Goal: Check status: Check status

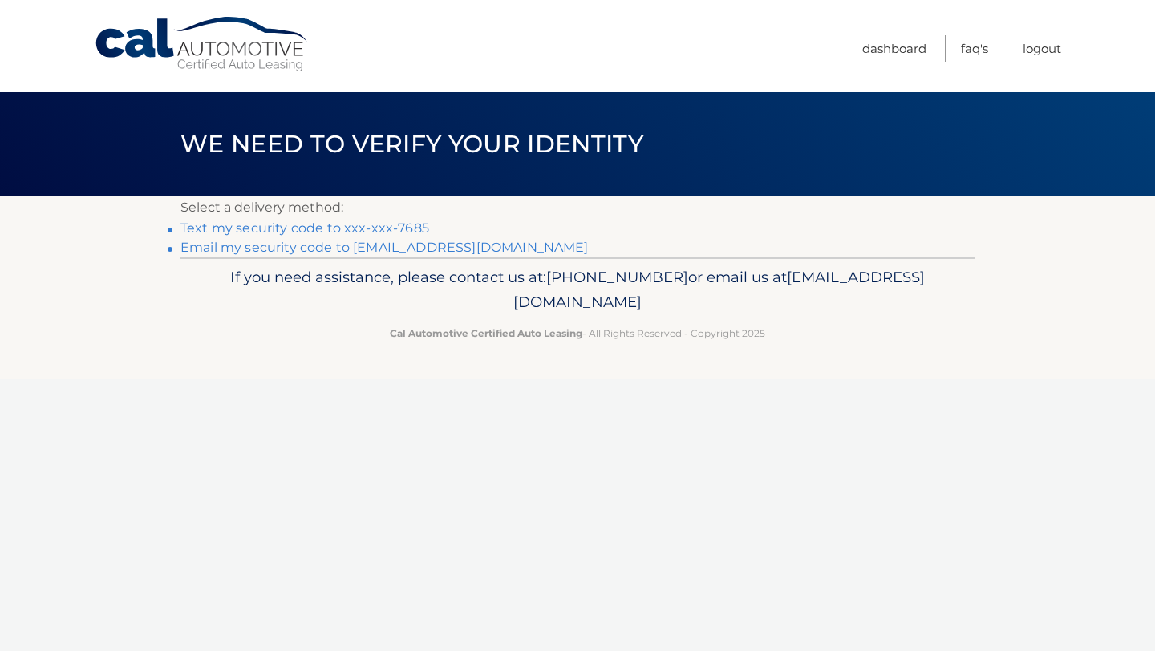
click at [389, 228] on link "Text my security code to xxx-xxx-7685" at bounding box center [304, 228] width 249 height 15
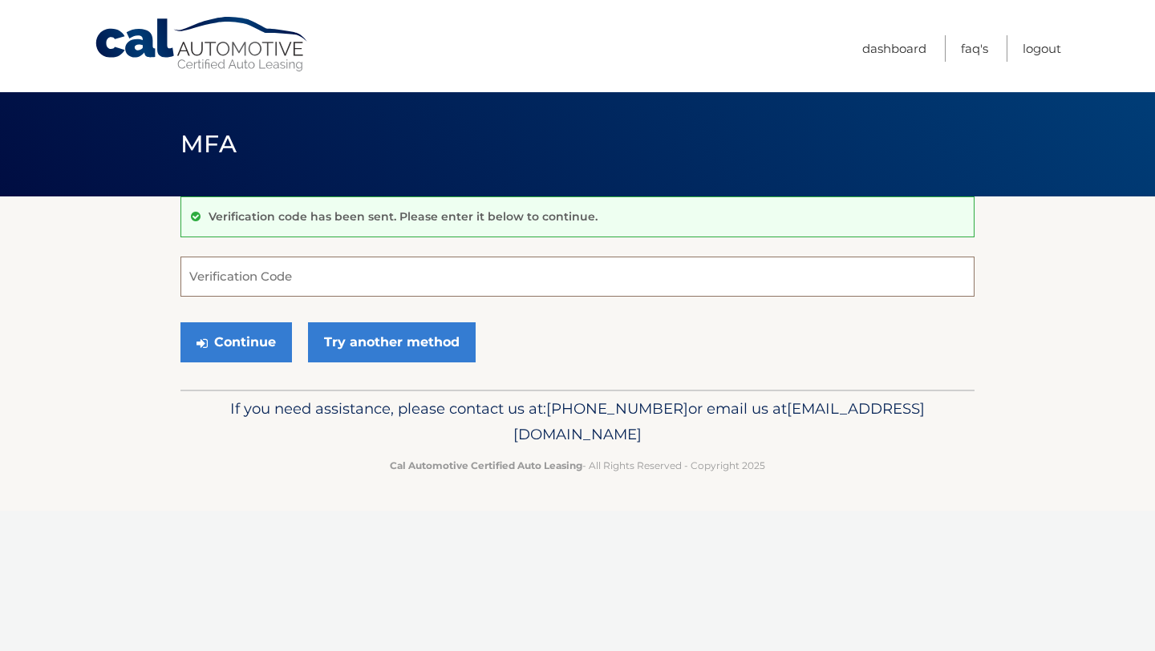
click at [329, 285] on input "Verification Code" at bounding box center [577, 277] width 794 height 40
type input "604682"
click at [180, 322] on button "Continue" at bounding box center [235, 342] width 111 height 40
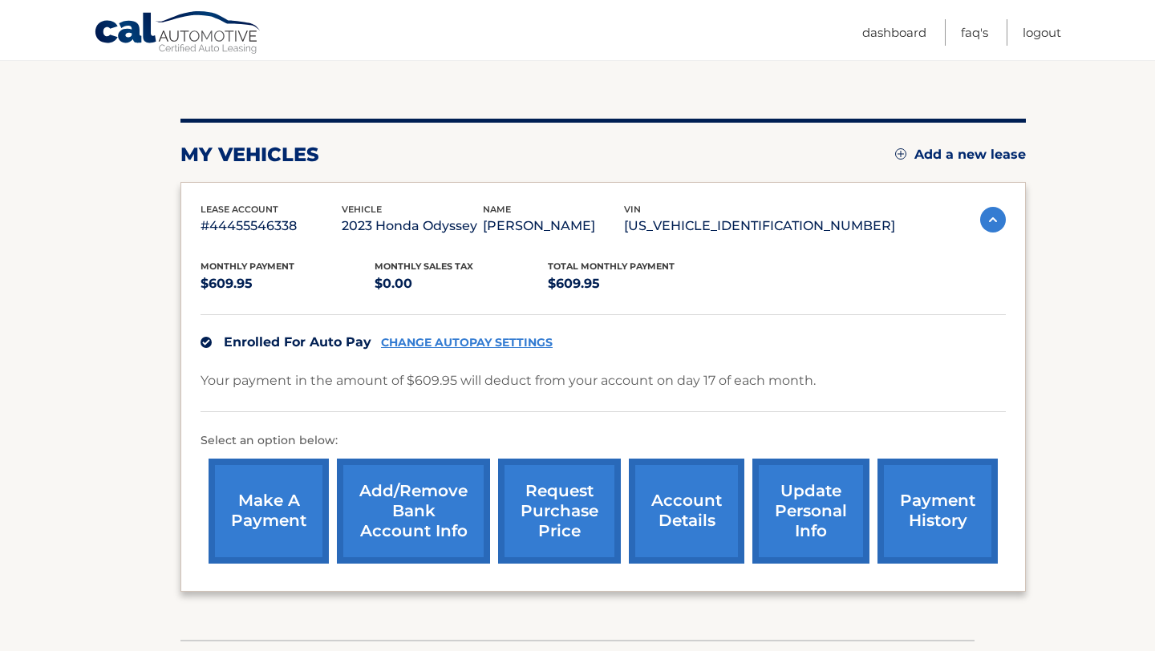
scroll to position [161, 0]
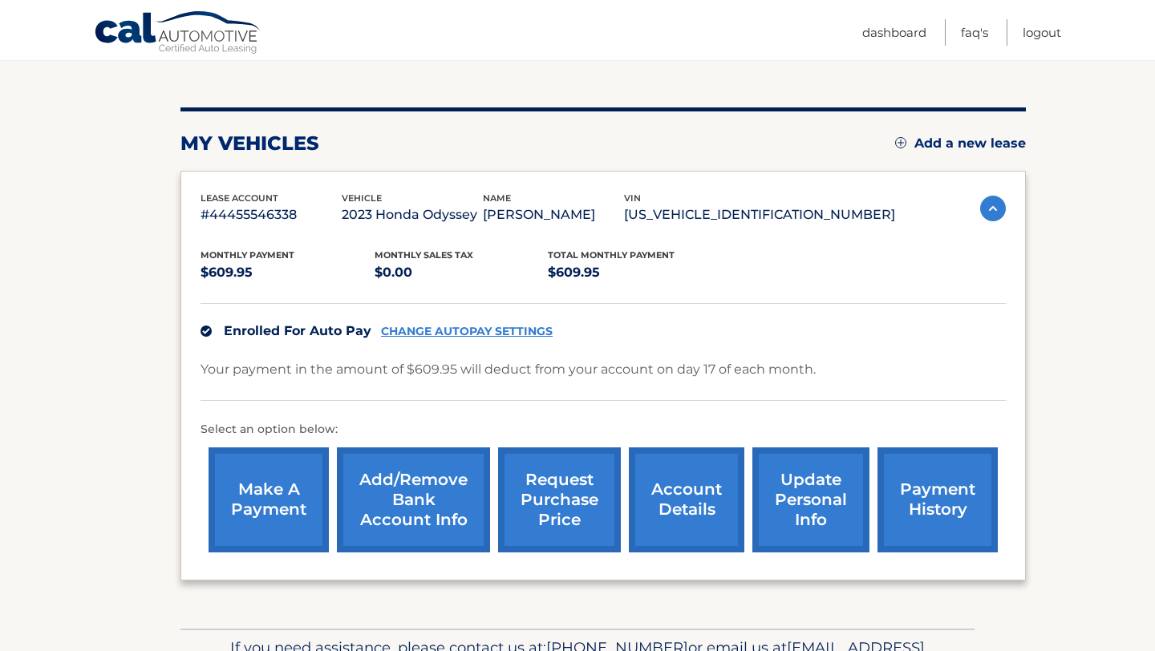
click at [577, 499] on link "request purchase price" at bounding box center [559, 500] width 123 height 105
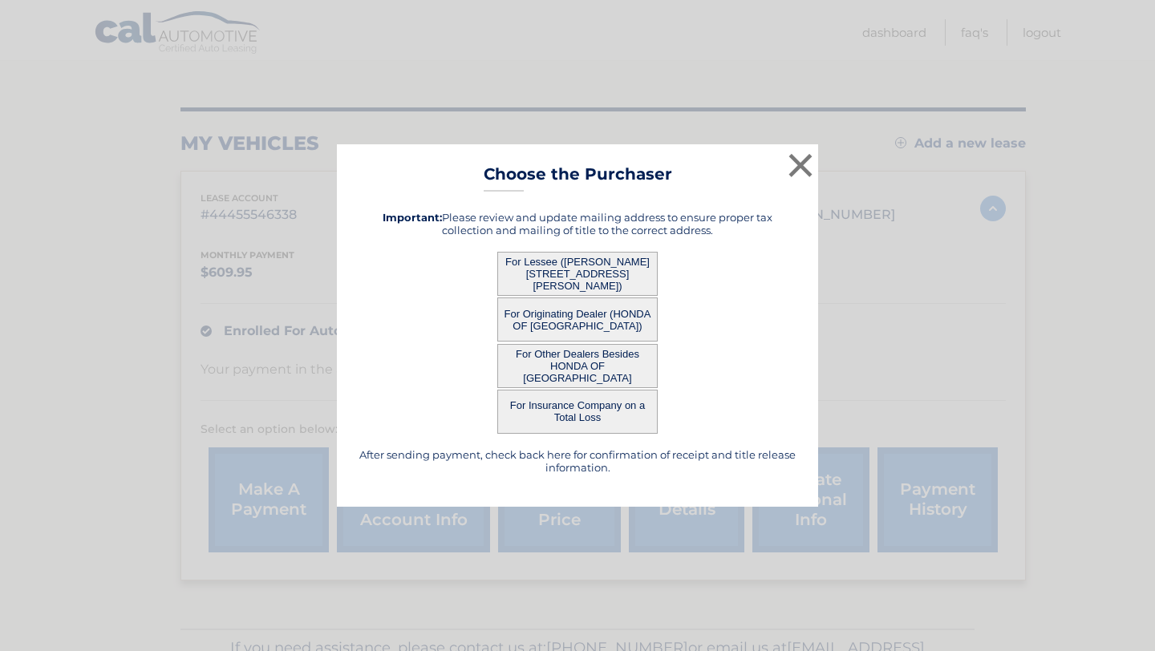
click at [619, 274] on button "For Lessee ([PERSON_NAME][STREET_ADDRESS][PERSON_NAME])" at bounding box center [577, 274] width 160 height 44
click at [571, 266] on button "For Lessee ([PERSON_NAME][STREET_ADDRESS][PERSON_NAME])" at bounding box center [577, 274] width 160 height 44
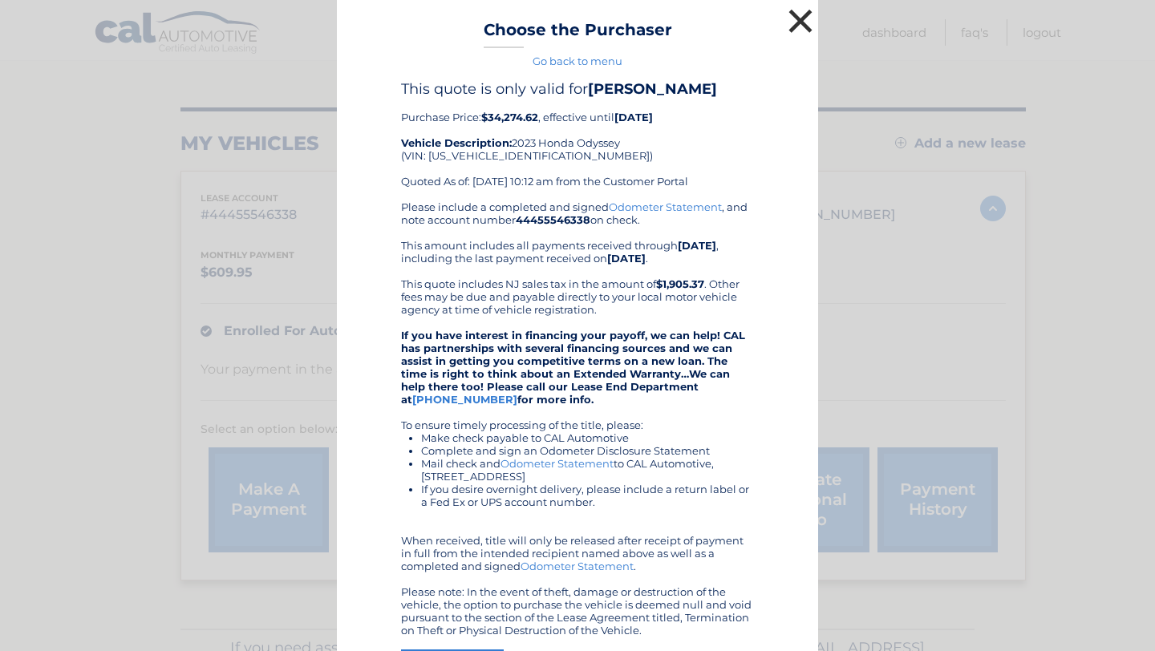
click at [796, 23] on button "×" at bounding box center [800, 21] width 32 height 32
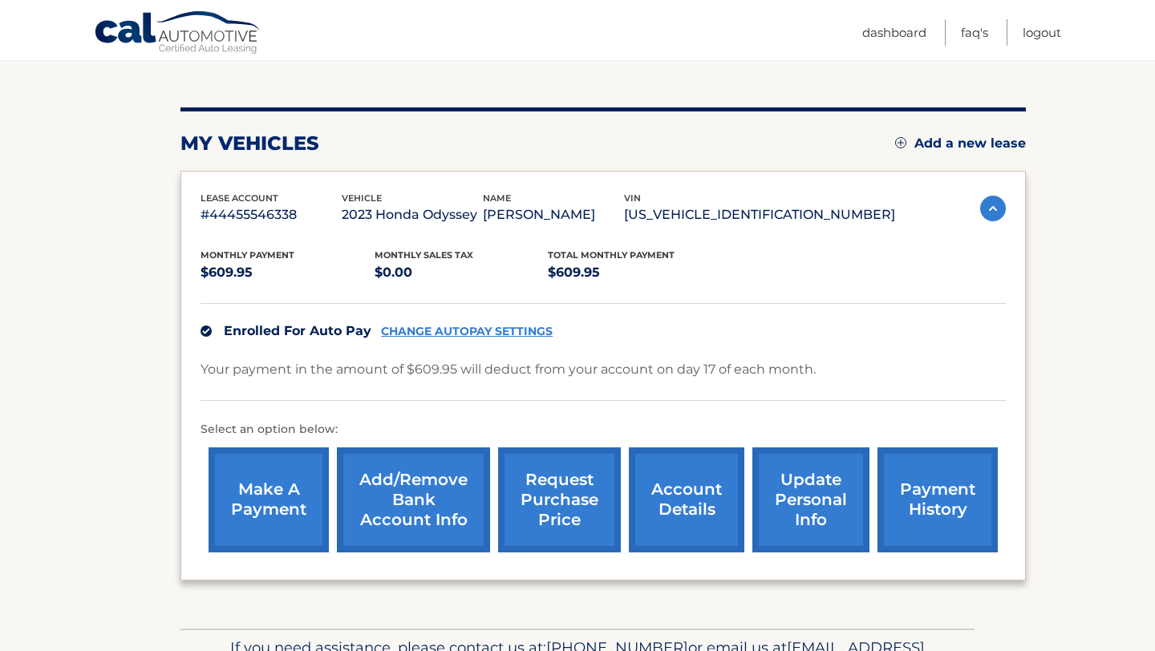
click at [687, 504] on link "account details" at bounding box center [686, 500] width 115 height 105
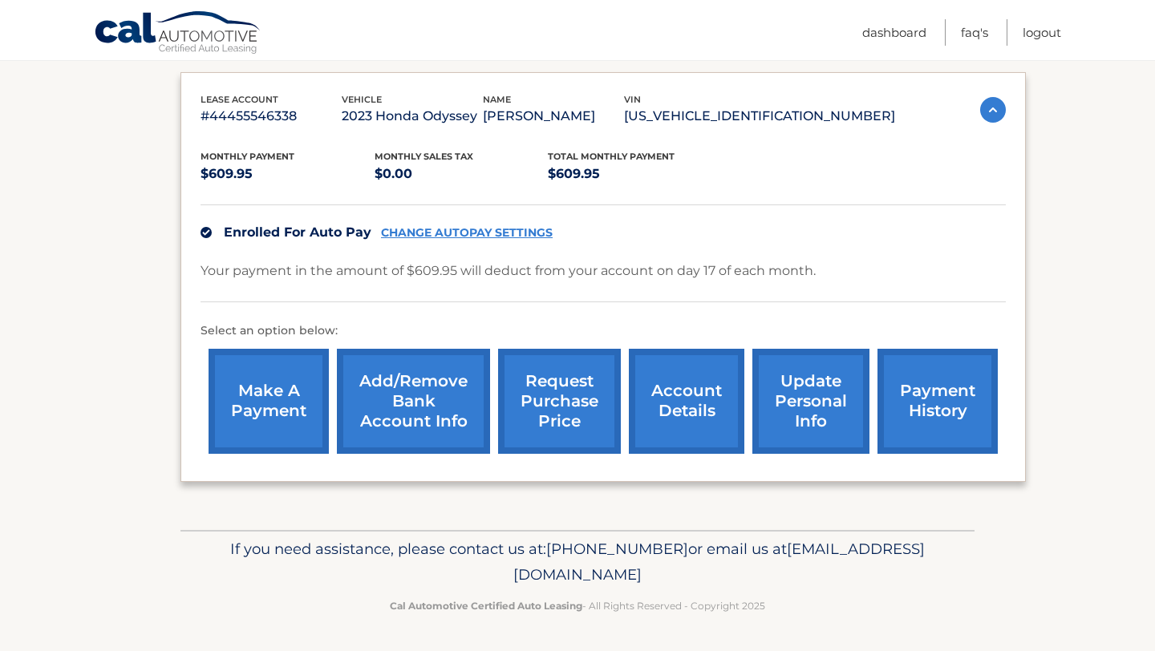
click at [679, 415] on link "account details" at bounding box center [686, 401] width 115 height 105
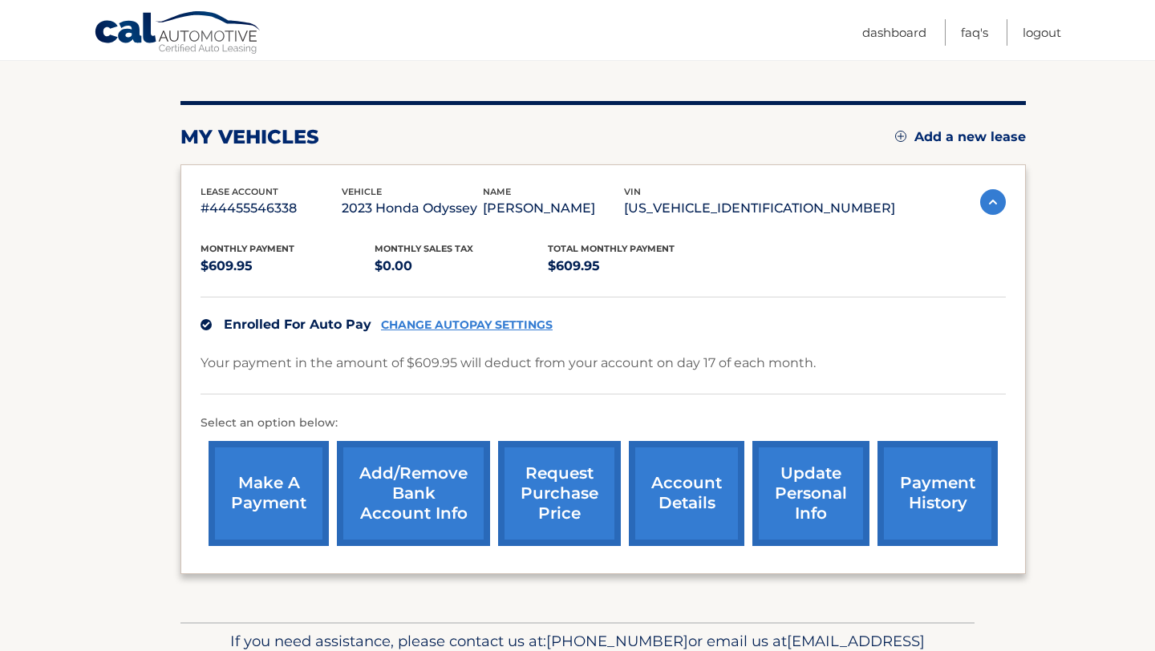
scroll to position [0, 0]
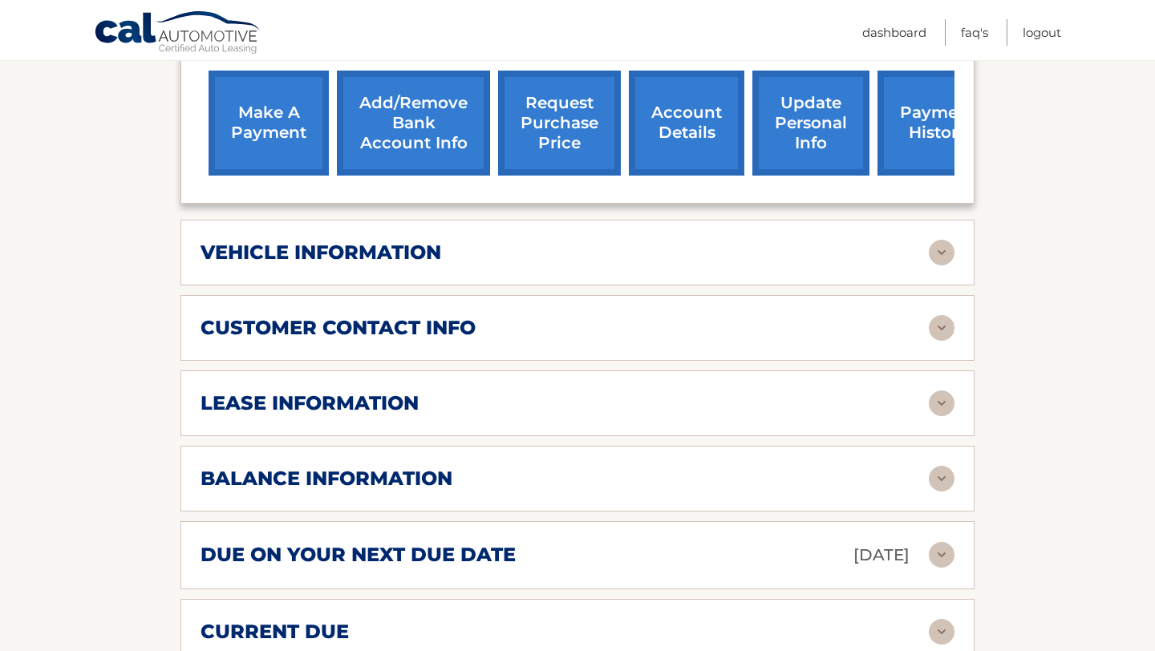
scroll to position [626, 0]
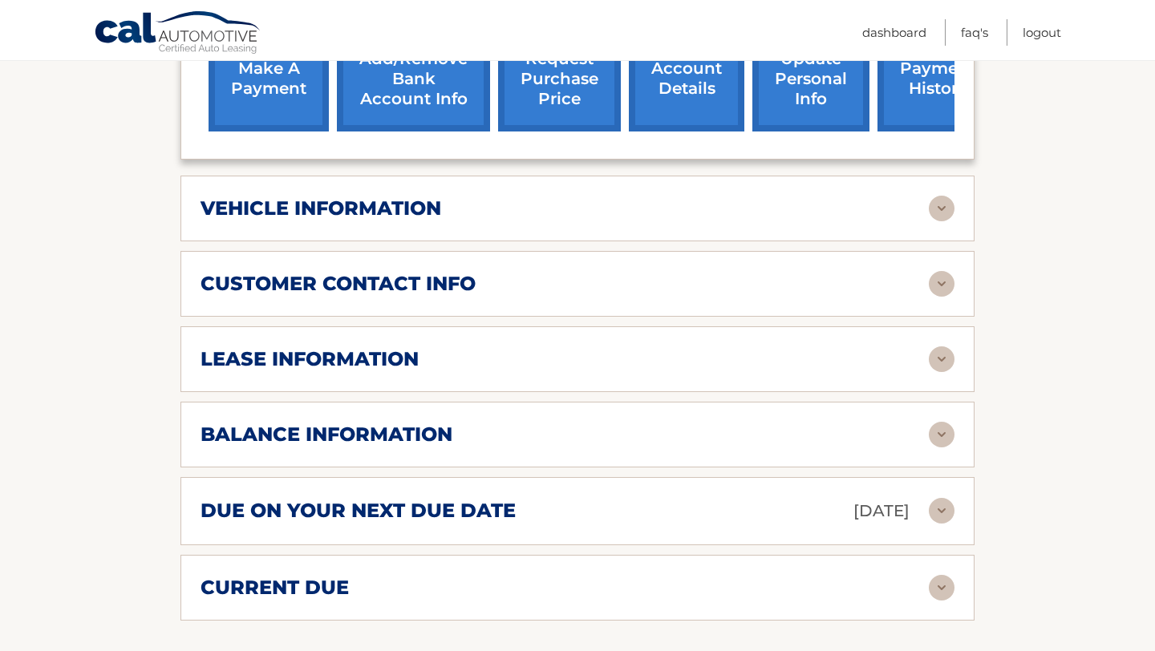
click at [675, 347] on div "lease information" at bounding box center [565, 359] width 728 height 24
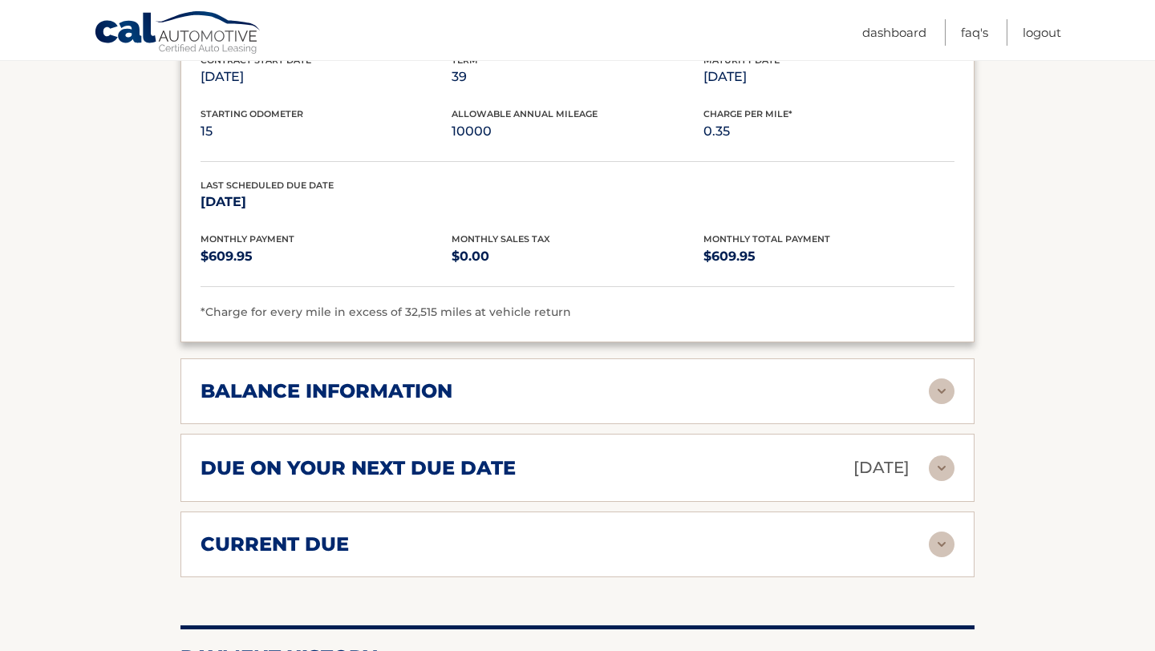
scroll to position [997, 0]
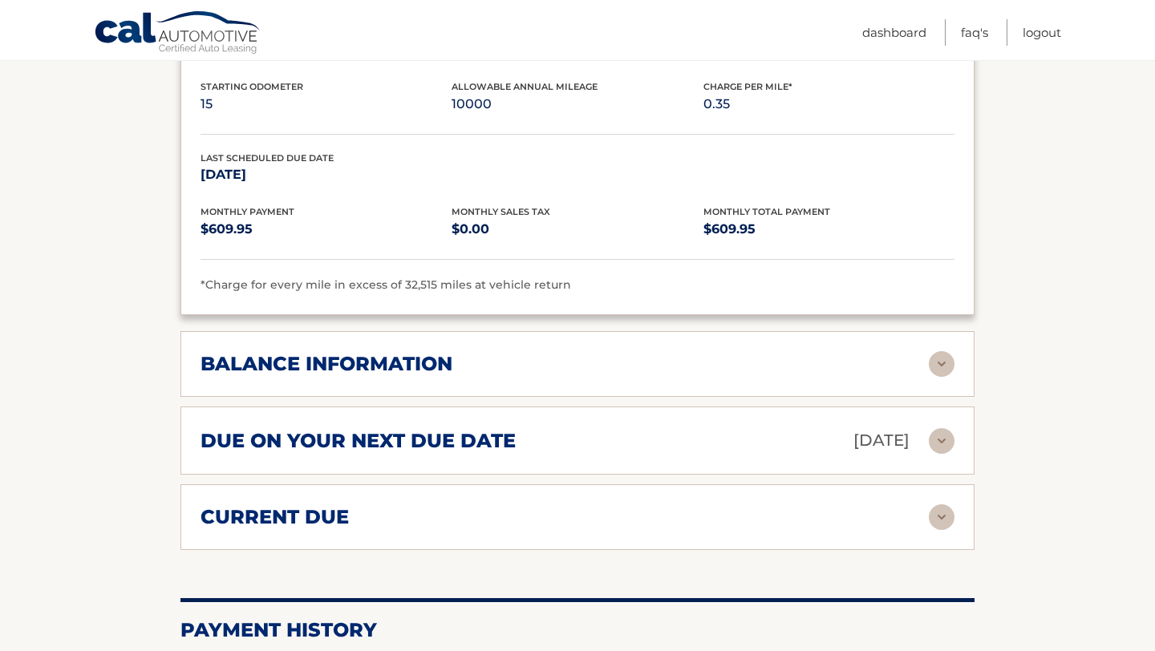
click at [747, 372] on div "balance information" at bounding box center [565, 364] width 728 height 24
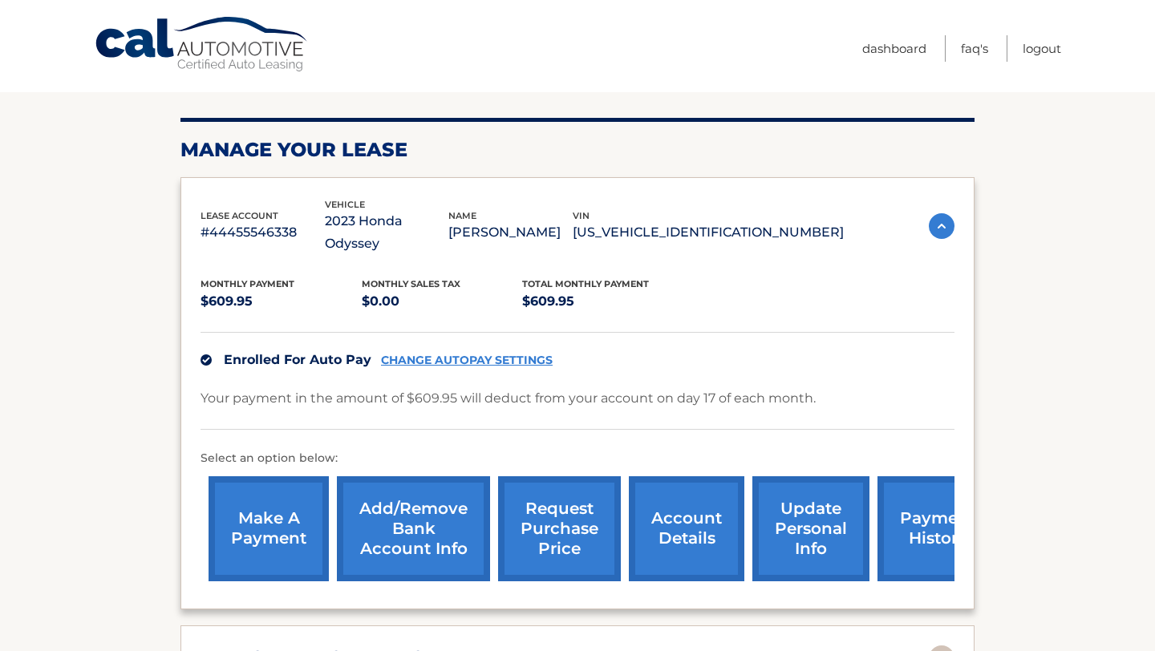
scroll to position [0, 0]
